Goal: Navigation & Orientation: Find specific page/section

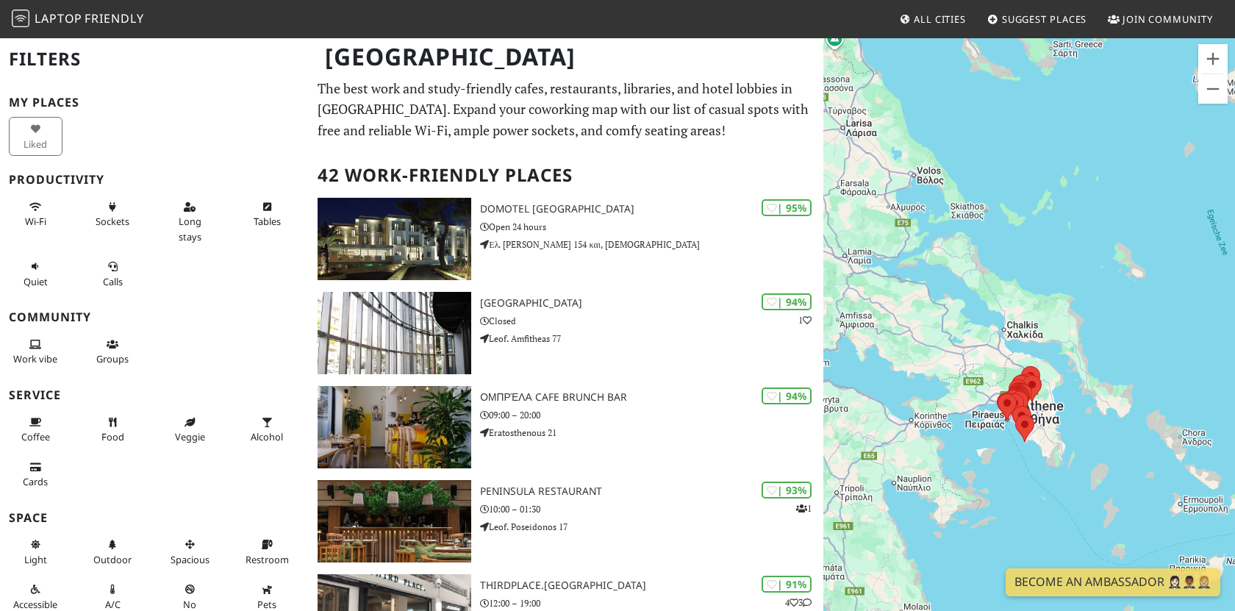
drag, startPoint x: 1103, startPoint y: 172, endPoint x: 1141, endPoint y: 346, distance: 178.4
click at [1141, 346] on div at bounding box center [1029, 342] width 412 height 611
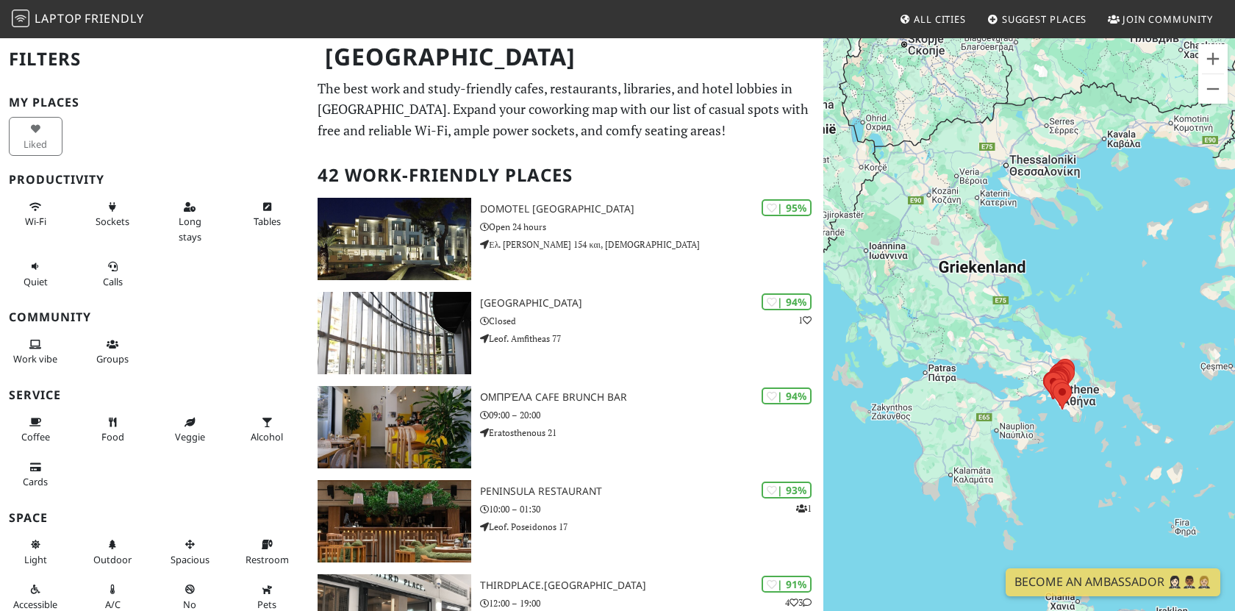
drag, startPoint x: 1179, startPoint y: 282, endPoint x: 1148, endPoint y: 326, distance: 53.8
click at [1148, 326] on div at bounding box center [1029, 342] width 412 height 611
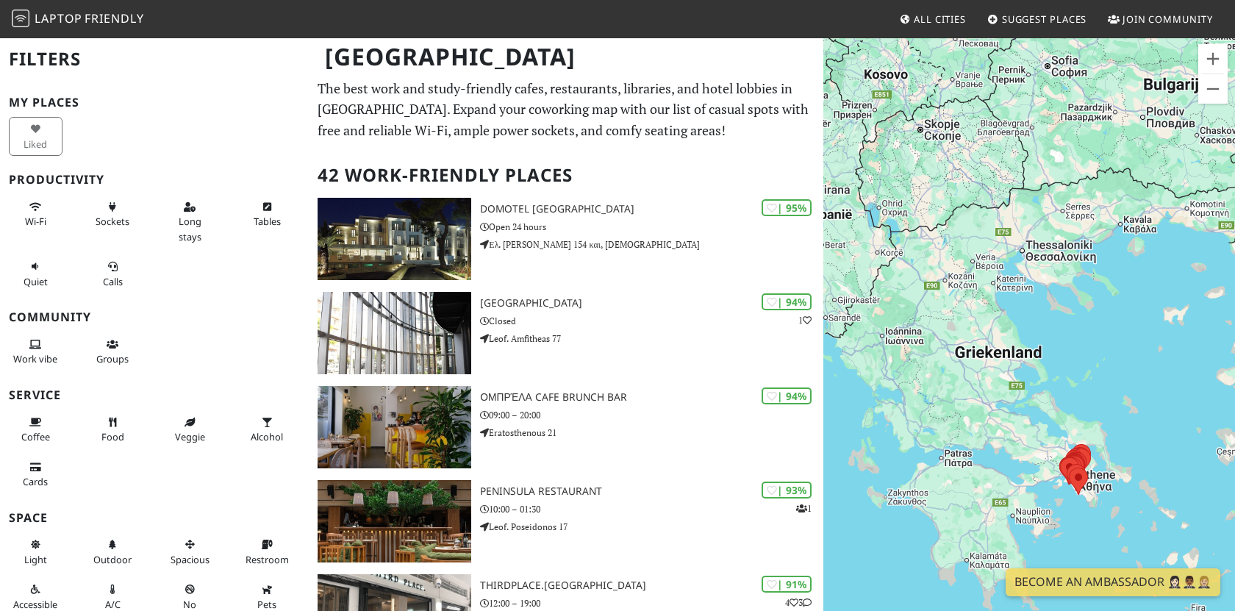
drag, startPoint x: 1068, startPoint y: 259, endPoint x: 1083, endPoint y: 346, distance: 88.8
click at [1083, 346] on div at bounding box center [1029, 342] width 412 height 611
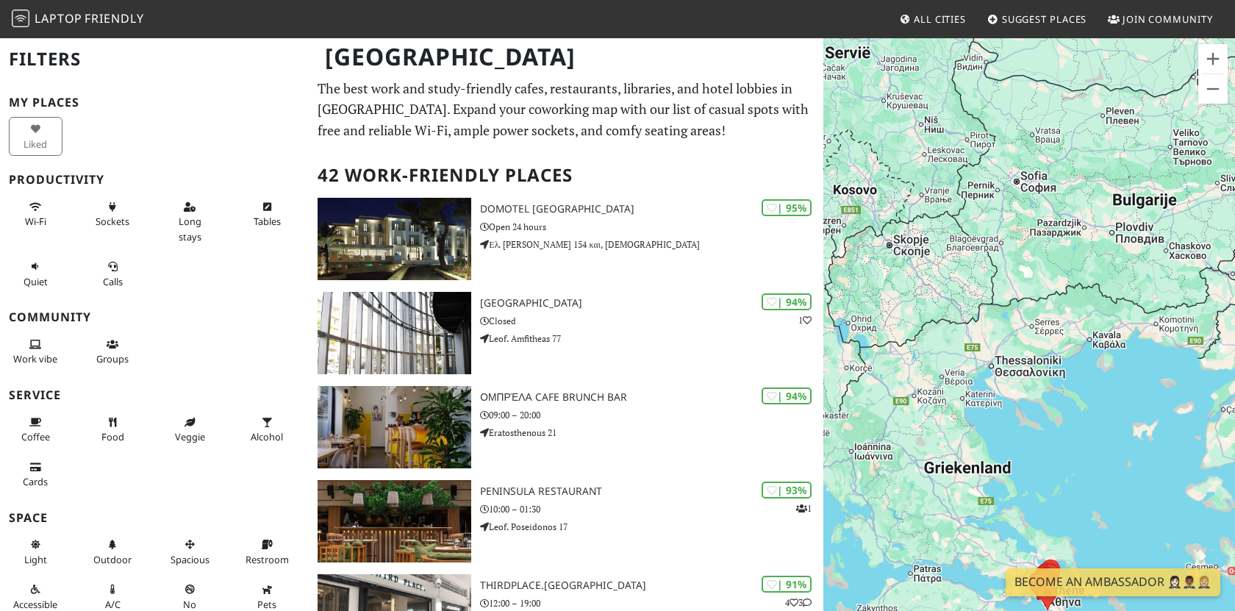
drag, startPoint x: 1106, startPoint y: 262, endPoint x: 1105, endPoint y: 373, distance: 111.0
click at [1105, 373] on div at bounding box center [1029, 342] width 412 height 611
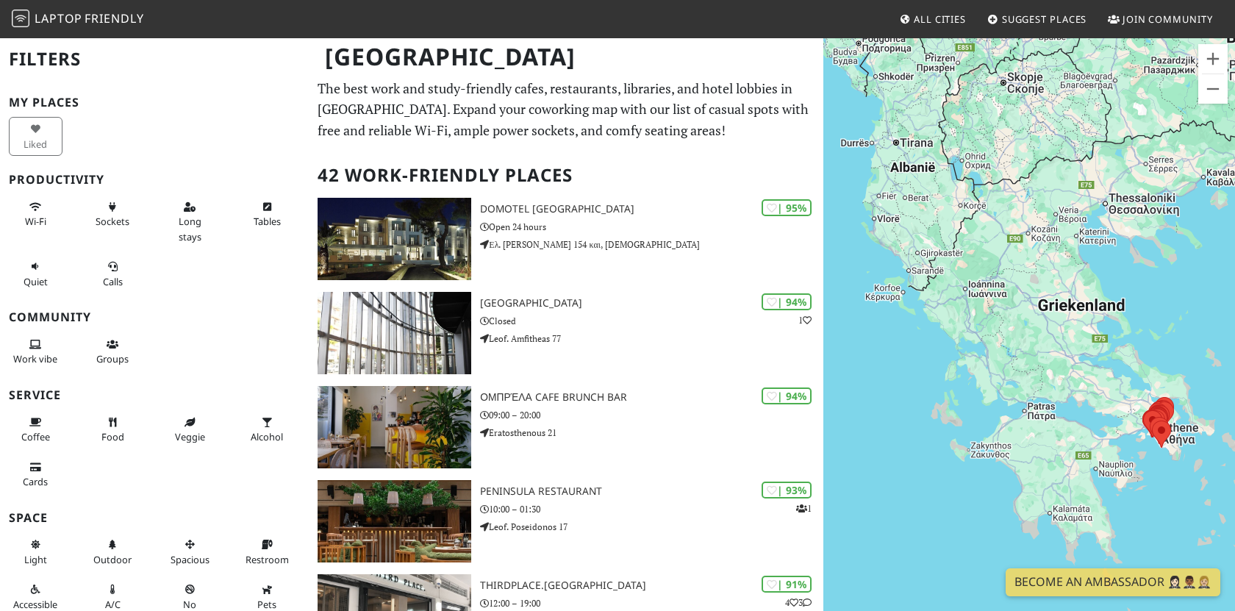
drag, startPoint x: 1063, startPoint y: 312, endPoint x: 1126, endPoint y: 232, distance: 102.7
click at [1126, 232] on div at bounding box center [1029, 342] width 412 height 611
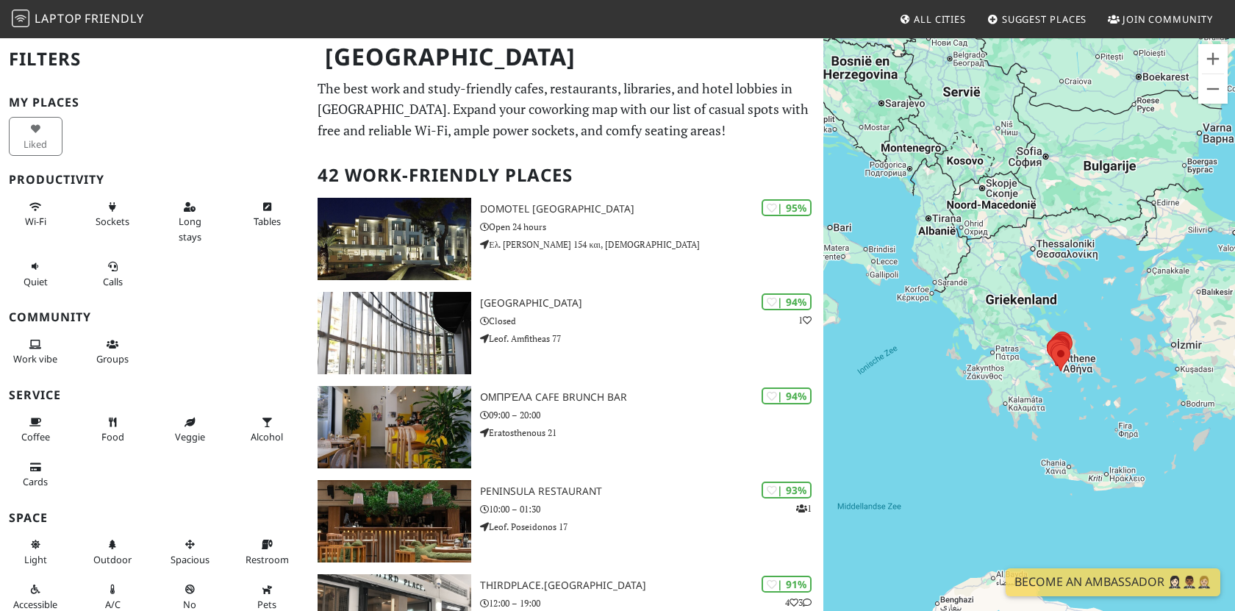
drag, startPoint x: 1070, startPoint y: 330, endPoint x: 1004, endPoint y: 340, distance: 66.9
click at [1004, 340] on div at bounding box center [1029, 342] width 412 height 611
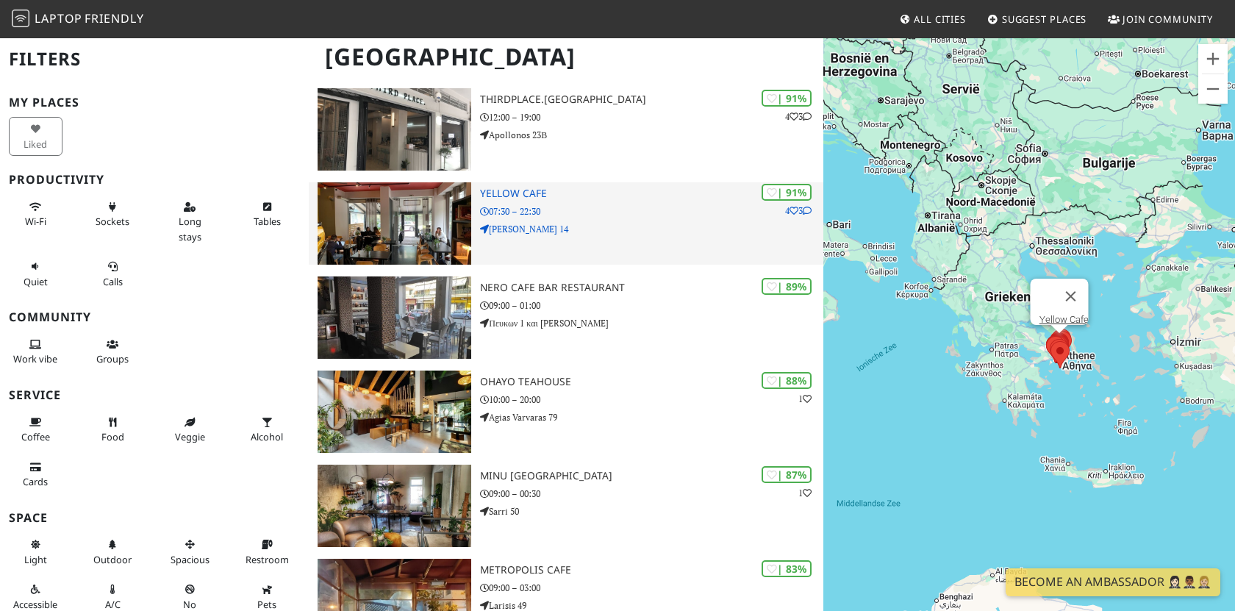
scroll to position [492, 0]
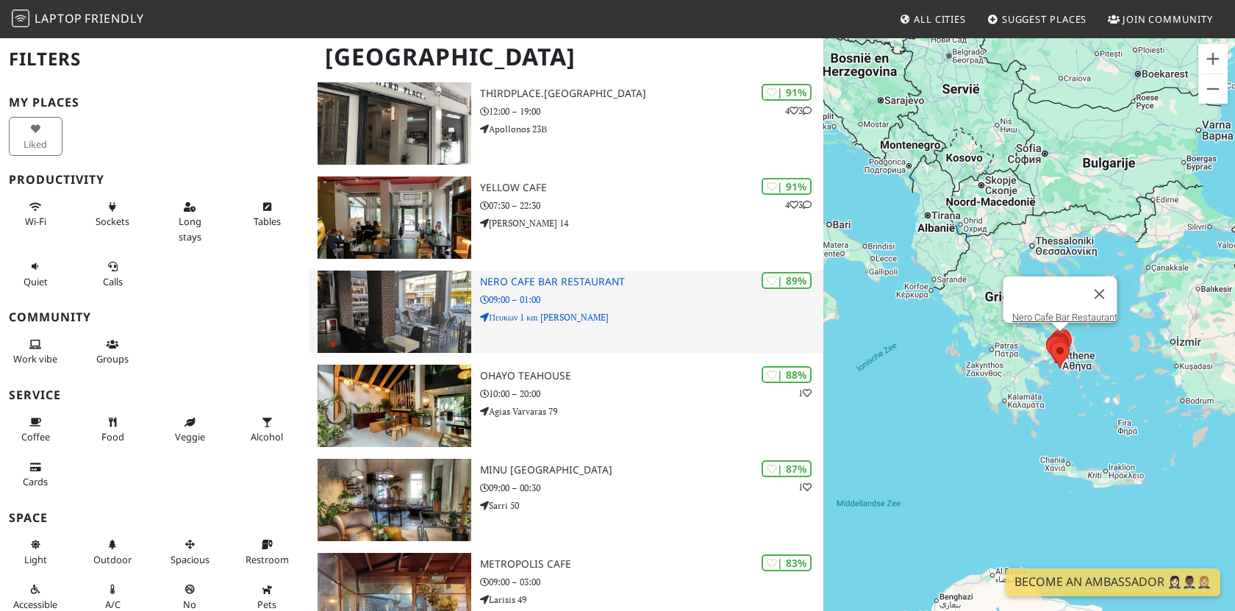
click at [687, 290] on div "| 89% Nero Cafe Bar Restaurant 09:00 – 01:00 Πευκων 1 και [PERSON_NAME]" at bounding box center [651, 312] width 343 height 82
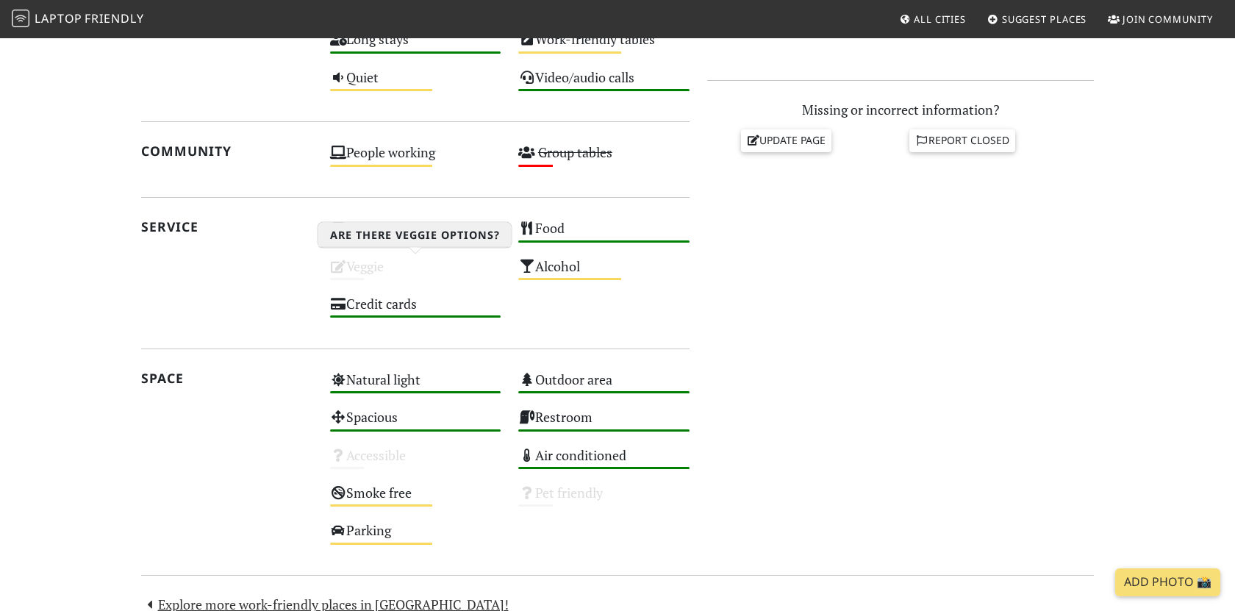
scroll to position [620, 0]
